Goal: Information Seeking & Learning: Learn about a topic

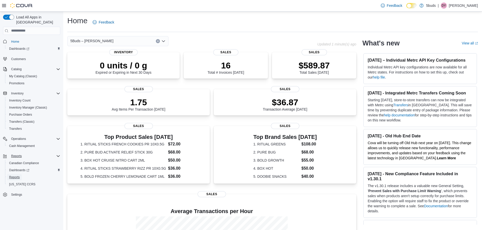
drag, startPoint x: 18, startPoint y: 173, endPoint x: 38, endPoint y: 148, distance: 31.6
click at [18, 175] on span "Reports" at bounding box center [14, 177] width 11 height 4
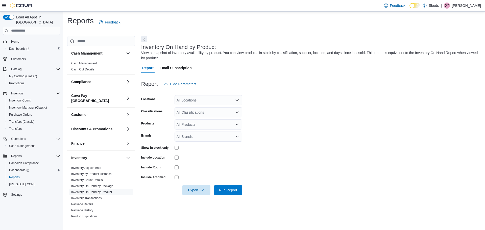
click at [215, 101] on div "All Locations" at bounding box center [209, 100] width 68 height 10
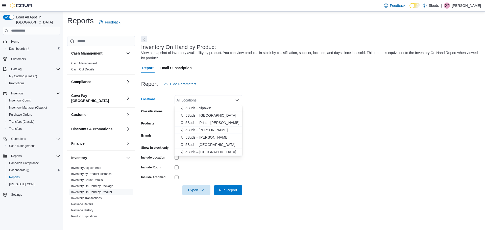
click at [215, 136] on div "5Buds – [PERSON_NAME]" at bounding box center [209, 137] width 62 height 5
click at [301, 125] on form "Locations 5Buds – [PERSON_NAME] Combo box. Selected. 5Buds – [PERSON_NAME]. Pre…" at bounding box center [311, 142] width 340 height 106
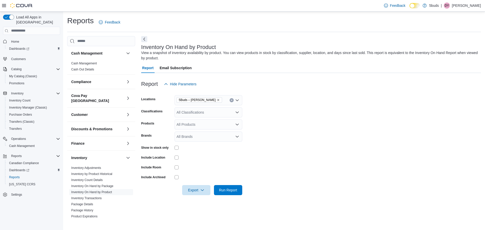
click at [212, 114] on div "All Classifications" at bounding box center [209, 112] width 68 height 10
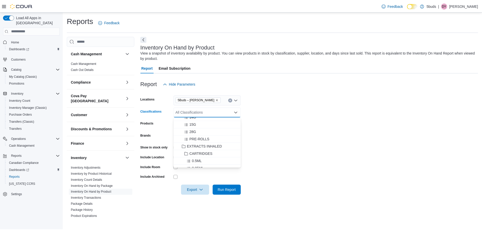
scroll to position [51, 0]
click at [224, 155] on button "CARTRIDGES" at bounding box center [209, 158] width 68 height 7
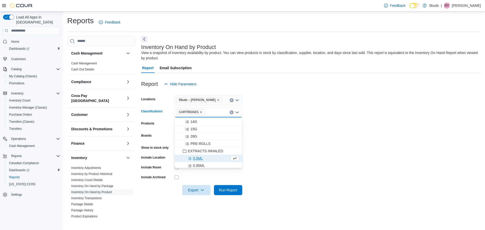
click at [314, 144] on form "Locations 5Buds – [PERSON_NAME] Classifications CARTRIDGES Combo box. Selected.…" at bounding box center [311, 142] width 340 height 106
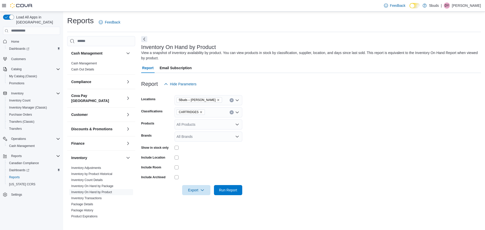
click at [180, 149] on div at bounding box center [209, 148] width 68 height 4
click at [238, 189] on span "Run Report" at bounding box center [228, 190] width 22 height 10
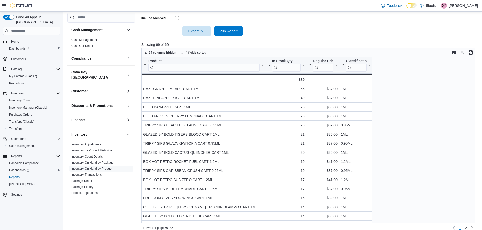
scroll to position [165, 0]
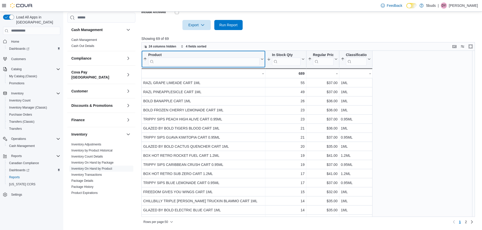
click at [209, 60] on input "search" at bounding box center [203, 61] width 111 height 8
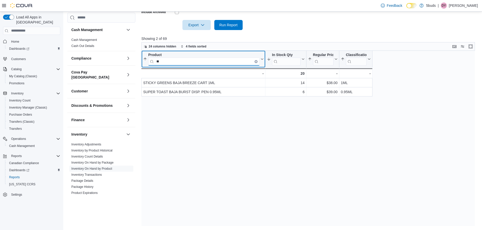
type input "*"
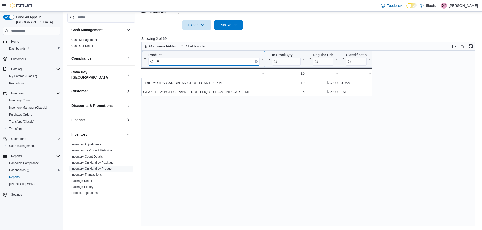
type input "*"
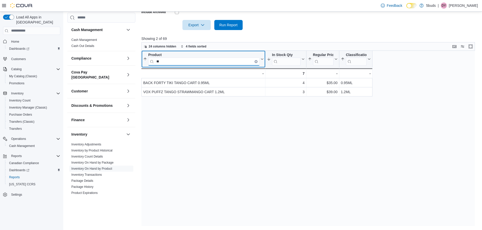
type input "*"
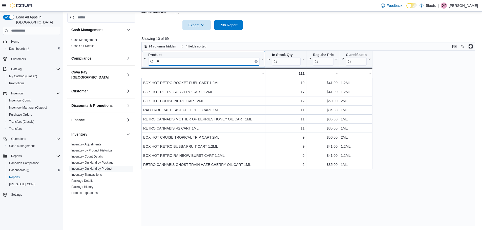
type input "*"
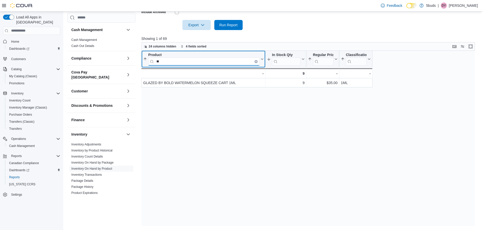
type input "*"
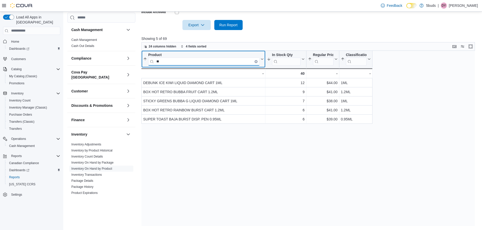
type input "*"
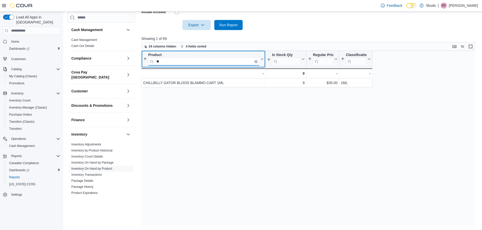
type input "*"
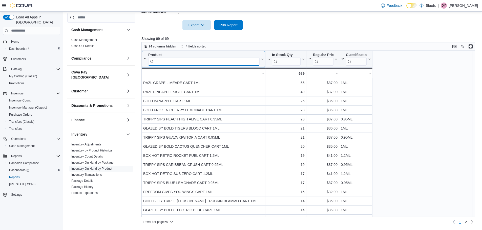
type input "*"
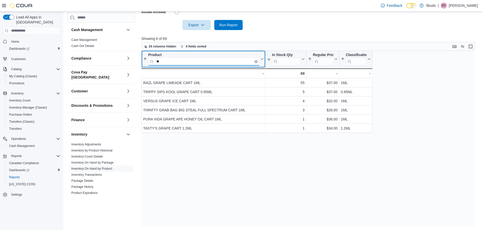
type input "*"
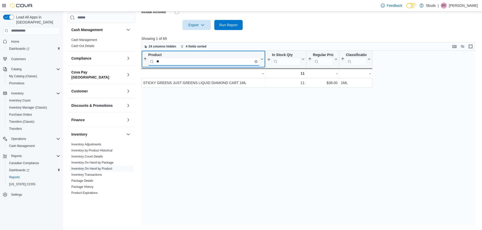
type input "*"
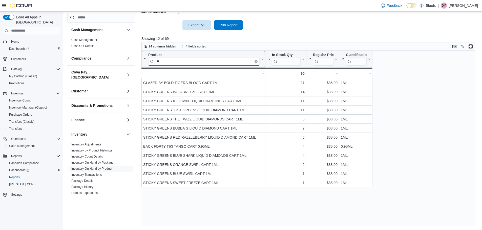
type input "*"
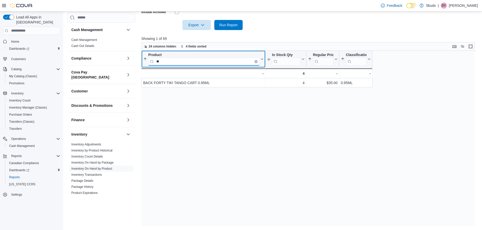
type input "*"
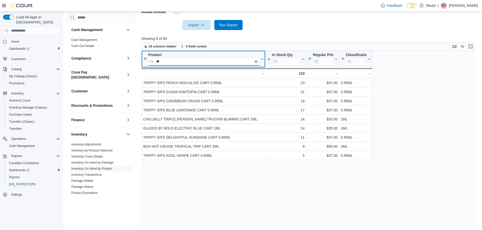
type input "*"
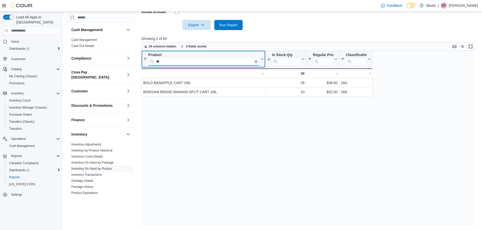
type input "*"
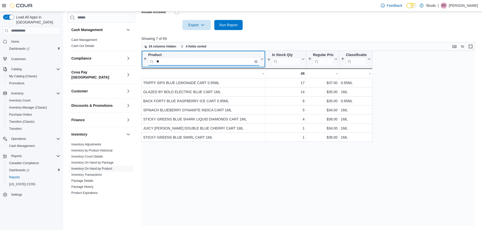
type input "*"
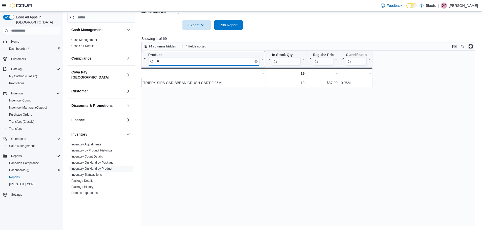
type input "*"
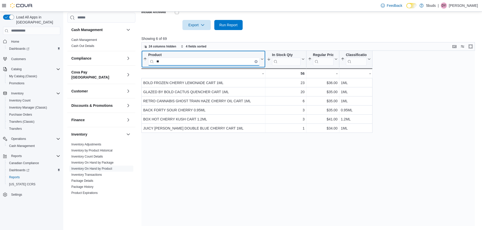
type input "*"
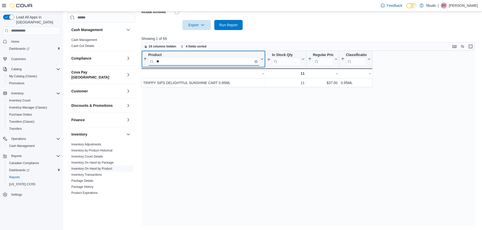
type input "*"
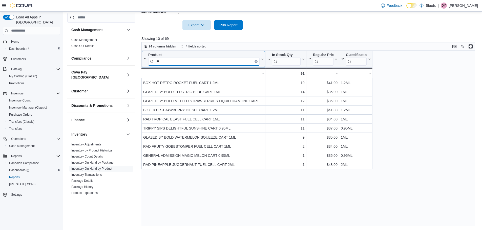
type input "*"
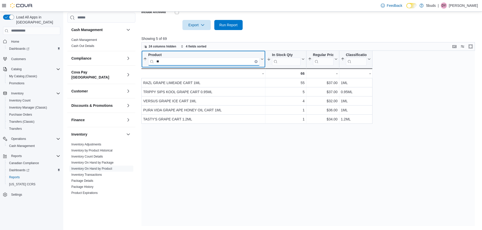
type input "*"
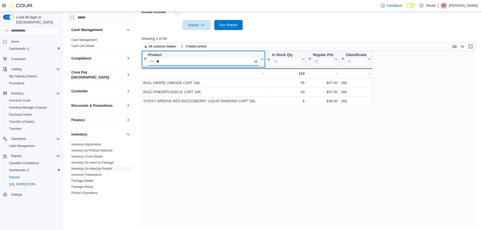
type input "*"
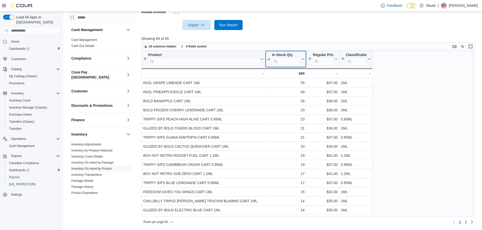
click at [302, 60] on icon at bounding box center [302, 59] width 4 height 3
click at [294, 77] on span "Sort Low-High" at bounding box center [288, 78] width 19 height 4
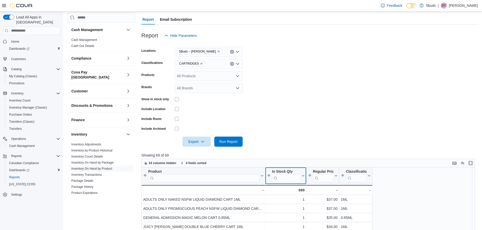
scroll to position [14, 0]
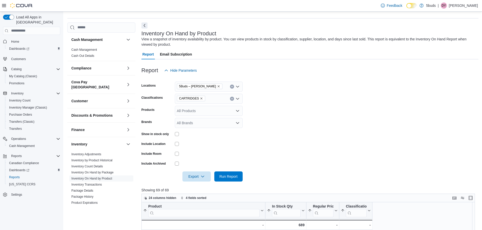
click at [200, 99] on icon "Remove CARTRIDGES from selection in this group" at bounding box center [201, 98] width 3 height 3
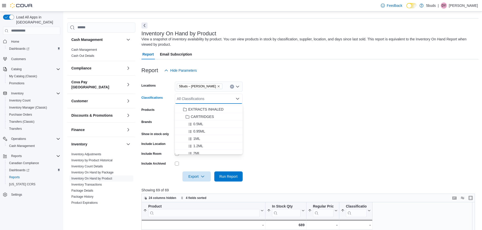
scroll to position [101, 0]
click at [221, 146] on div "DISPOSABLE" at bounding box center [209, 145] width 62 height 5
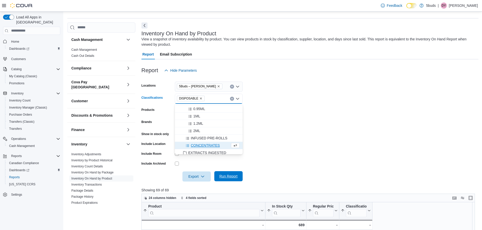
click at [228, 172] on span "Run Report" at bounding box center [228, 176] width 22 height 10
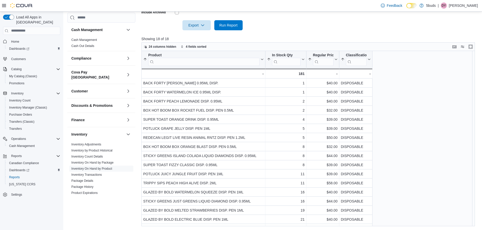
scroll to position [165, 0]
click at [225, 61] on input "search" at bounding box center [203, 61] width 111 height 8
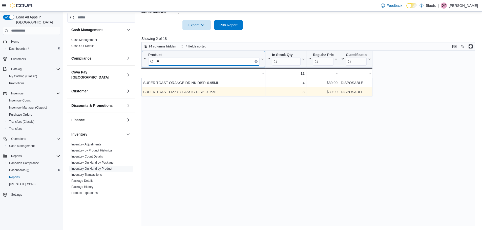
type input "*"
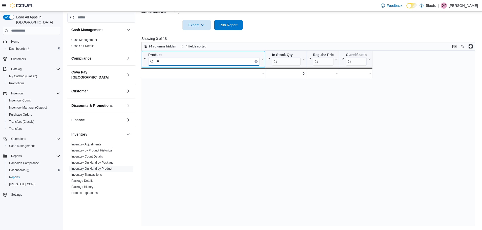
type input "*"
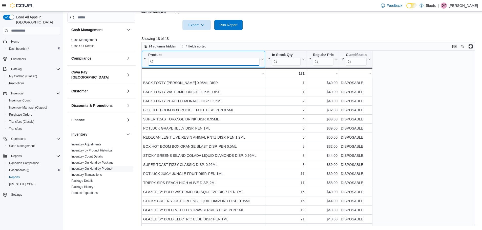
click at [228, 58] on input "search" at bounding box center [203, 61] width 111 height 8
type input "*****"
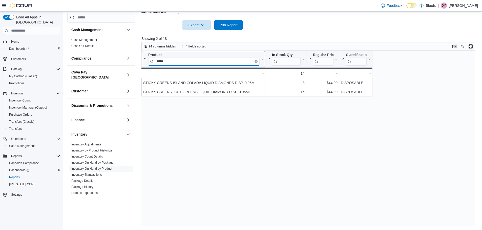
drag, startPoint x: 180, startPoint y: 63, endPoint x: 142, endPoint y: 68, distance: 38.2
click at [142, 68] on div "Product ***** Sorted by Regular Price, ascending , then sorted by Classificatio…" at bounding box center [203, 59] width 124 height 17
type input "*"
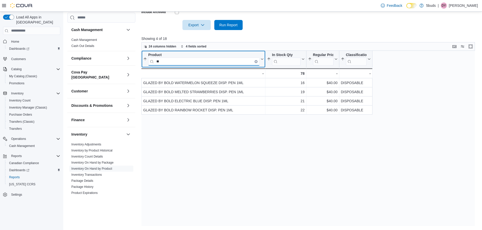
type input "*"
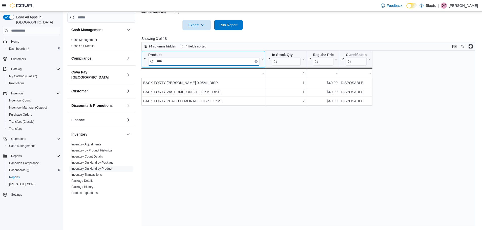
type input "****"
drag, startPoint x: 174, startPoint y: 61, endPoint x: 152, endPoint y: 65, distance: 22.3
click at [152, 65] on input "****" at bounding box center [203, 61] width 111 height 8
type input "*"
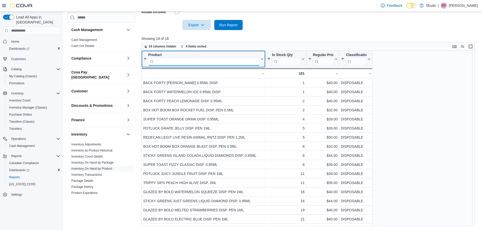
click at [228, 63] on input "search" at bounding box center [203, 61] width 111 height 8
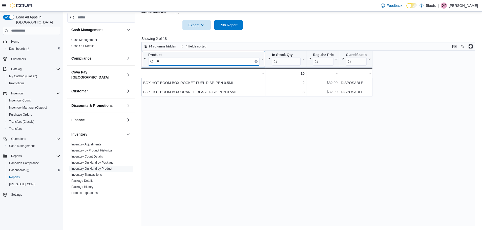
type input "*"
